Goal: Information Seeking & Learning: Learn about a topic

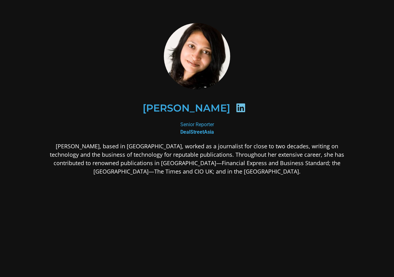
click at [236, 105] on icon at bounding box center [241, 108] width 10 height 10
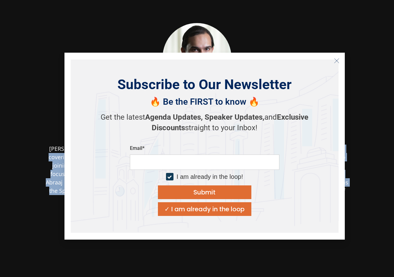
drag, startPoint x: 180, startPoint y: 152, endPoint x: 280, endPoint y: 190, distance: 106.7
click at [279, 190] on body "[PERSON_NAME] Head of SE Asia Investments Prosus Ventures" at bounding box center [197, 162] width 394 height 325
click at [280, 190] on div "Subscribe to Our Newsletter 🔥 Be the FIRST to know 🔥 Get the latest Agenda Upda…" at bounding box center [205, 145] width 268 height 173
click at [340, 57] on button "Close" at bounding box center [337, 61] width 10 height 10
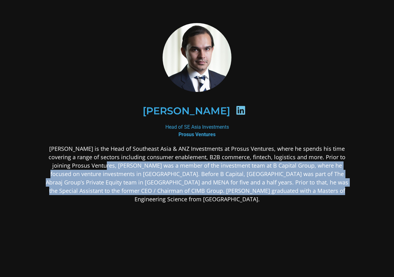
drag, startPoint x: 146, startPoint y: 174, endPoint x: 303, endPoint y: 191, distance: 157.2
click at [303, 191] on p "Sachin Bhanot is the Head of Southeast Asia & ANZ Investments at Prosus Venture…" at bounding box center [197, 174] width 303 height 59
click at [246, 174] on p "Sachin Bhanot is the Head of Southeast Asia & ANZ Investments at Prosus Venture…" at bounding box center [197, 174] width 303 height 59
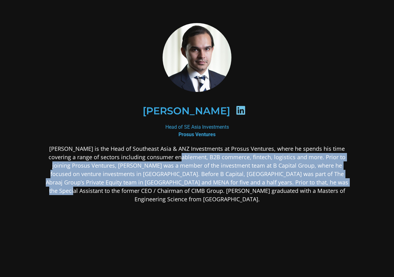
drag, startPoint x: 180, startPoint y: 156, endPoint x: 325, endPoint y: 185, distance: 147.4
click at [325, 185] on p "Sachin Bhanot is the Head of Southeast Asia & ANZ Investments at Prosus Venture…" at bounding box center [197, 174] width 303 height 59
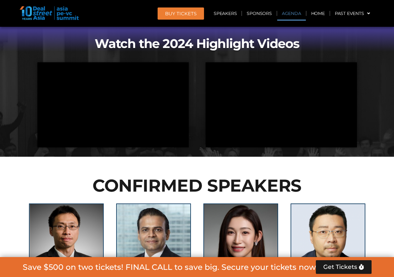
scroll to position [374, 0]
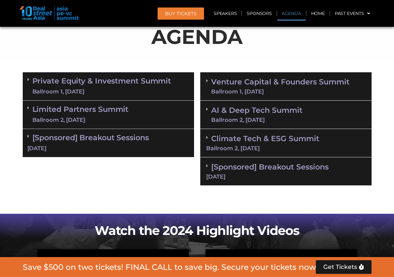
click at [103, 84] on link "Private Equity & Investment Summit Ballroom 1, [DATE]" at bounding box center [101, 86] width 139 height 19
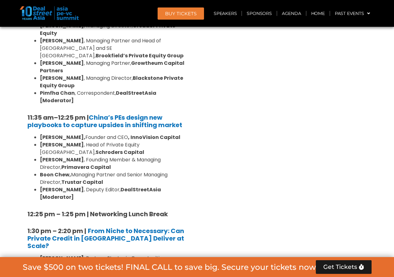
scroll to position [747, 0]
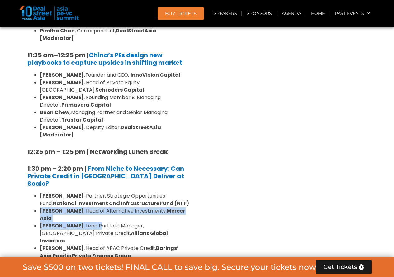
drag, startPoint x: 88, startPoint y: 166, endPoint x: 36, endPoint y: 162, distance: 51.5
click at [36, 192] on ul "[PERSON_NAME] , Partner, Strategic Opportunities Fund, National Investment and …" at bounding box center [108, 237] width 162 height 90
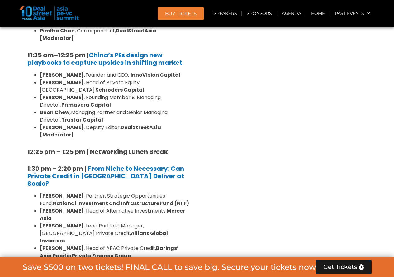
click at [135, 244] on li "[PERSON_NAME] , Head of APAC Private Credit, Barings’ Asia Pacific Private Fina…" at bounding box center [114, 251] width 149 height 15
click at [102, 222] on li "[PERSON_NAME] , Lead Portfolio Manager, [GEOGRAPHIC_DATA] Private Credit, Allia…" at bounding box center [114, 233] width 149 height 22
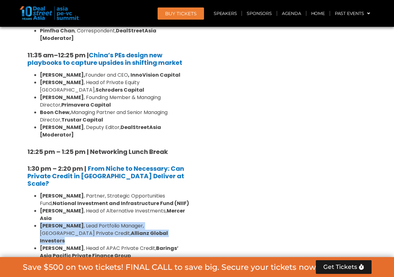
click at [102, 222] on li "[PERSON_NAME] , Lead Portfolio Manager, [GEOGRAPHIC_DATA] Private Credit, Allia…" at bounding box center [114, 233] width 149 height 22
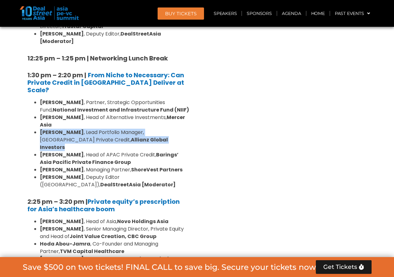
scroll to position [903, 0]
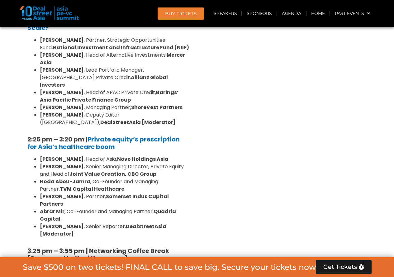
click at [121, 193] on strong "Somerset Indus Capital Partners" at bounding box center [104, 200] width 129 height 15
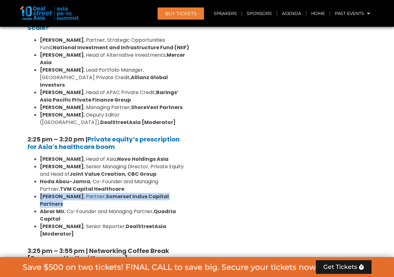
click at [121, 193] on strong "Somerset Indus Capital Partners" at bounding box center [104, 200] width 129 height 15
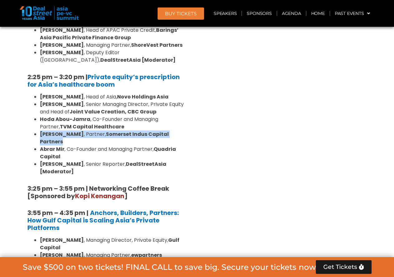
scroll to position [997, 0]
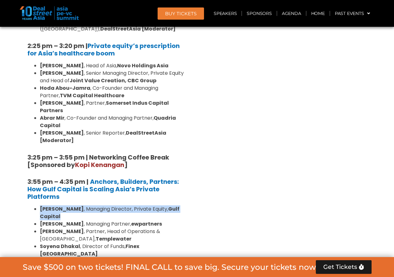
click at [84, 205] on strong "[PERSON_NAME]" at bounding box center [62, 208] width 44 height 7
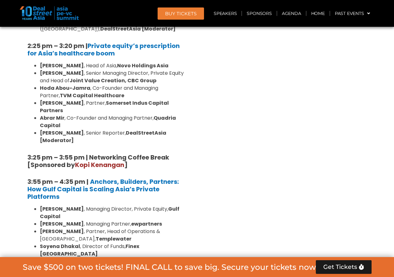
scroll to position [1090, 0]
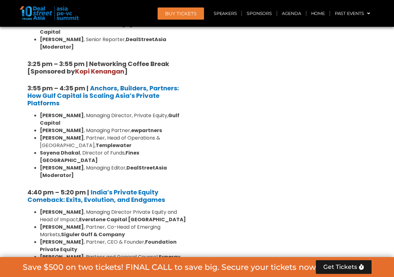
drag, startPoint x: 40, startPoint y: 114, endPoint x: 76, endPoint y: 114, distance: 36.8
click at [76, 208] on strong "[PERSON_NAME]" at bounding box center [62, 211] width 44 height 7
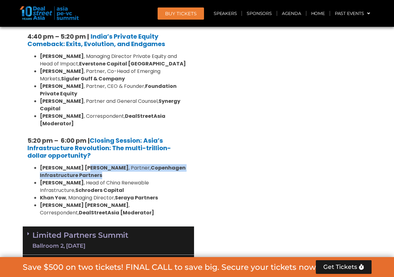
drag, startPoint x: 97, startPoint y: 76, endPoint x: 78, endPoint y: 71, distance: 18.6
click at [78, 164] on li "[PERSON_NAME] [PERSON_NAME] , Partner, Copenhagen Infrastructure Partners" at bounding box center [114, 171] width 149 height 15
